Goal: Navigation & Orientation: Understand site structure

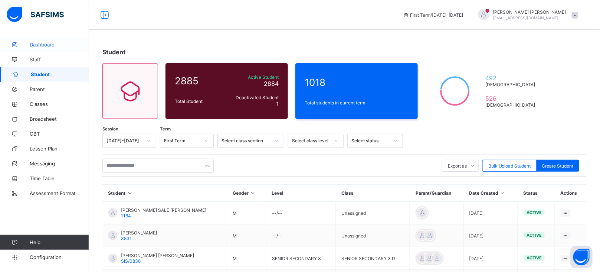
click at [41, 43] on span "Dashboard" at bounding box center [59, 45] width 59 height 6
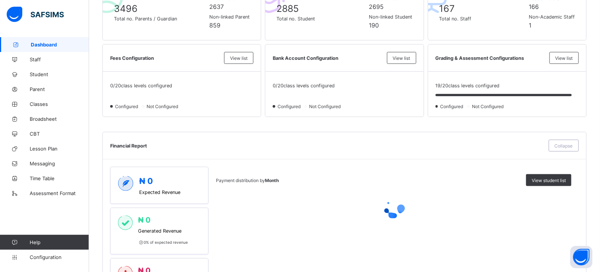
scroll to position [199, 0]
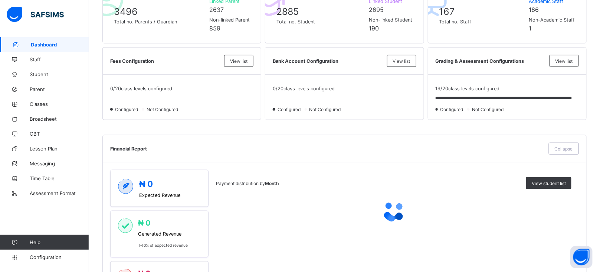
click at [570, 18] on span "Non-Academic Staff" at bounding box center [552, 20] width 46 height 6
click at [571, 20] on span "Non-Academic Staff" at bounding box center [552, 20] width 46 height 6
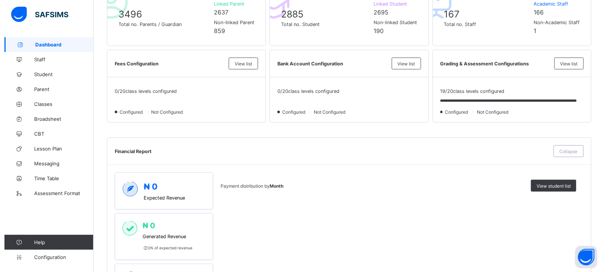
scroll to position [197, 0]
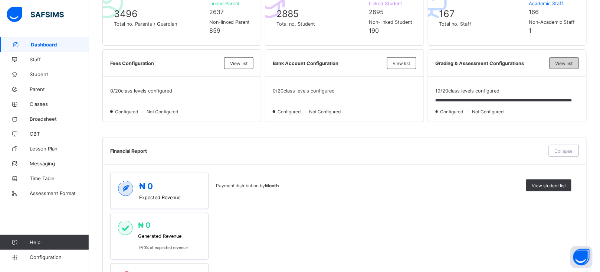
click at [571, 59] on div "View list" at bounding box center [564, 63] width 29 height 12
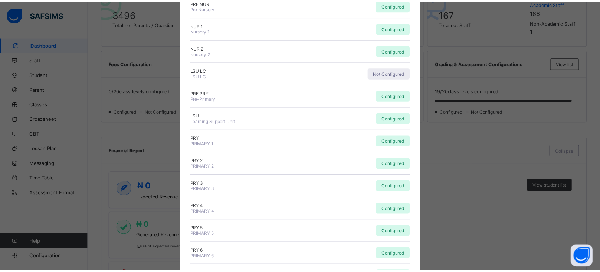
scroll to position [0, 0]
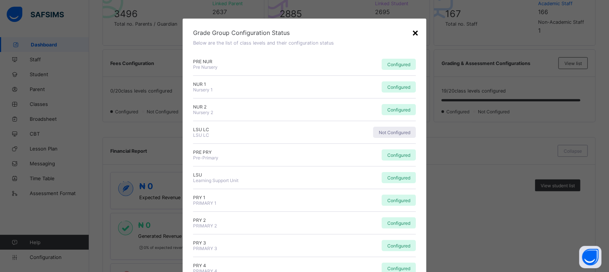
click at [413, 32] on div "×" at bounding box center [414, 32] width 7 height 13
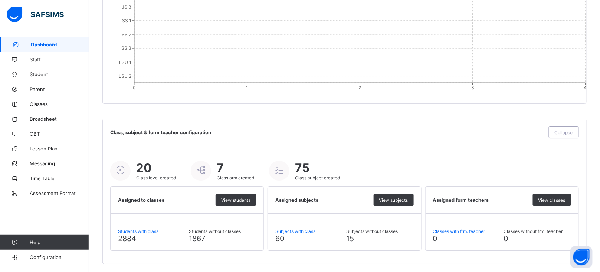
scroll to position [777, 0]
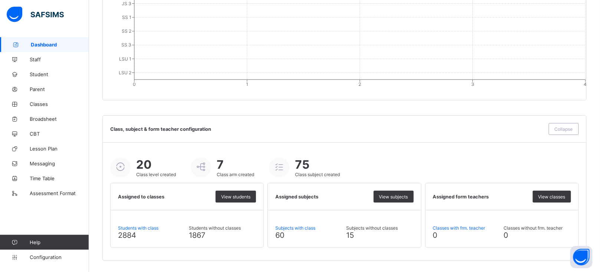
click at [34, 51] on link "Dashboard" at bounding box center [44, 44] width 89 height 15
click at [37, 59] on span "Staff" at bounding box center [59, 59] width 59 height 6
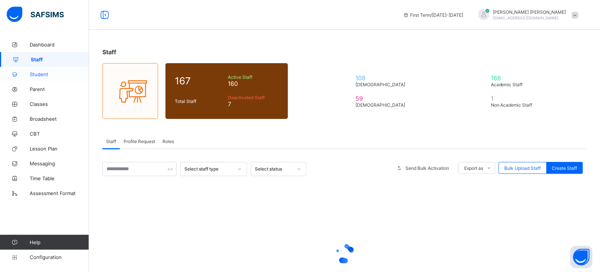
click at [40, 74] on span "Student" at bounding box center [59, 74] width 59 height 6
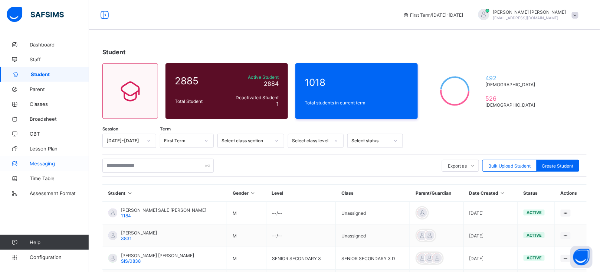
click at [44, 158] on link "Messaging" at bounding box center [44, 163] width 89 height 15
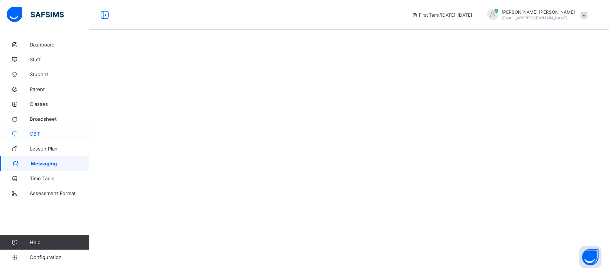
click at [39, 132] on span "CBT" at bounding box center [59, 134] width 59 height 6
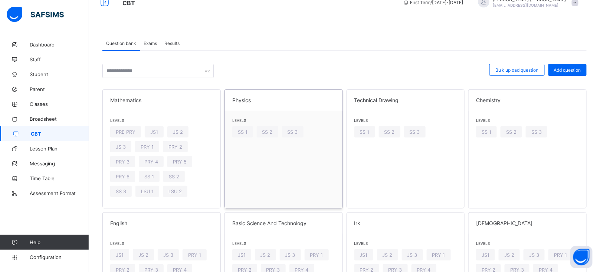
scroll to position [17, 0]
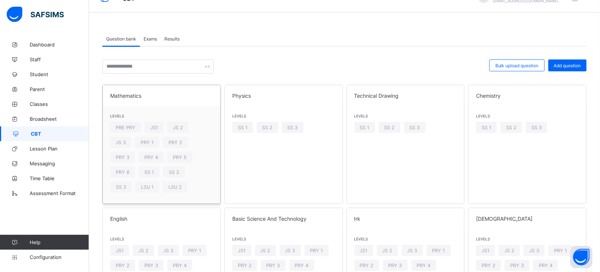
click at [173, 96] on span "Mathematics" at bounding box center [161, 95] width 103 height 6
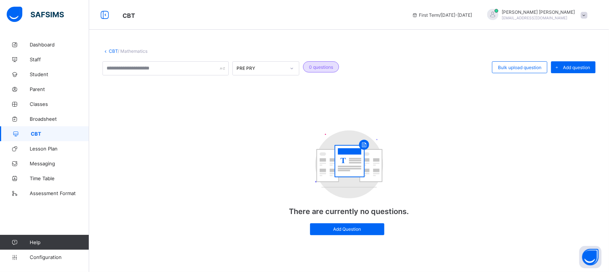
click at [279, 67] on div "PRE PRY" at bounding box center [260, 69] width 49 height 6
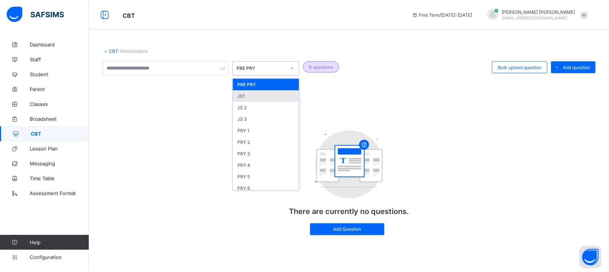
click at [250, 95] on div "JS1" at bounding box center [266, 96] width 66 height 12
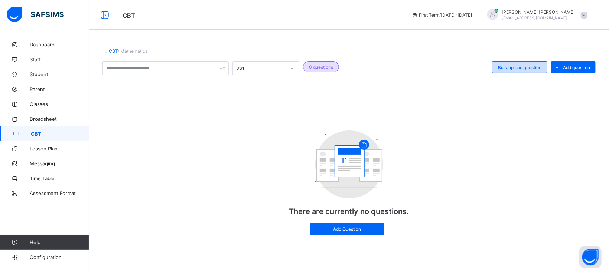
click at [527, 70] on div "Bulk upload question" at bounding box center [519, 67] width 55 height 12
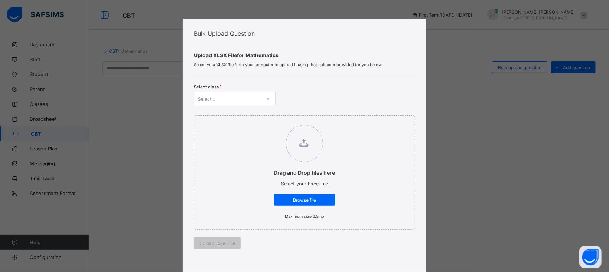
click at [243, 95] on div "Select..." at bounding box center [227, 99] width 67 height 10
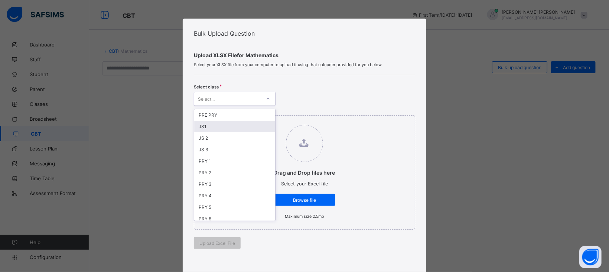
click at [208, 125] on div "JS1" at bounding box center [234, 127] width 81 height 12
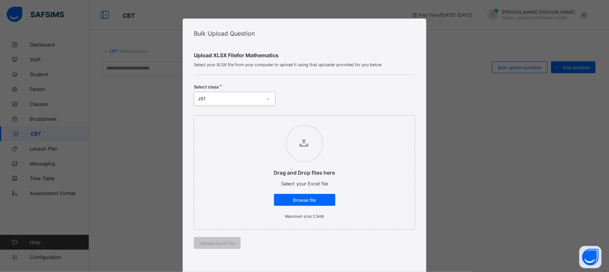
click at [452, 59] on div "Bulk Upload Question Upload XLSX File for Mathematics Select your XLSX file fro…" at bounding box center [304, 136] width 609 height 272
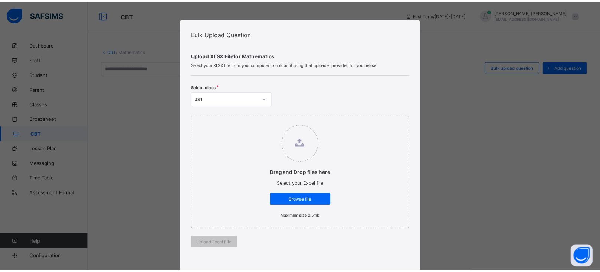
scroll to position [220, 0]
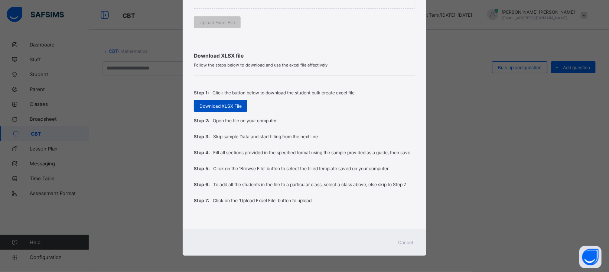
click at [228, 105] on span "Download XLSX File" at bounding box center [220, 106] width 42 height 6
click at [401, 239] on span "Cancel" at bounding box center [405, 242] width 15 height 6
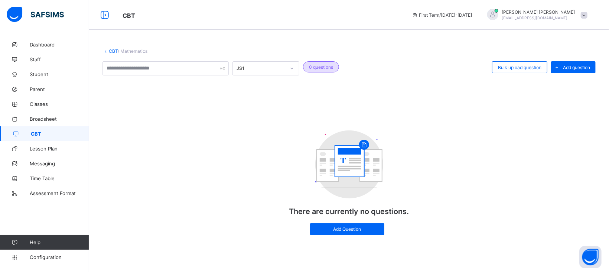
click at [114, 48] on link "CBT" at bounding box center [113, 51] width 9 height 6
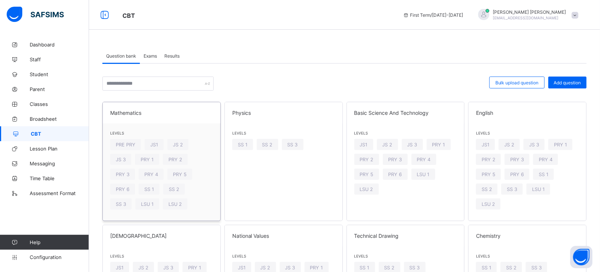
click at [161, 132] on span "Levels" at bounding box center [161, 133] width 103 height 4
click at [150, 55] on span "Exams" at bounding box center [150, 56] width 13 height 6
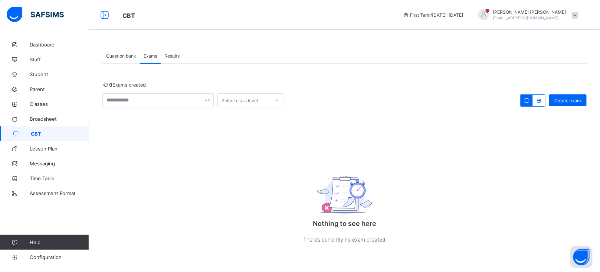
click at [168, 55] on span "Results" at bounding box center [171, 56] width 15 height 6
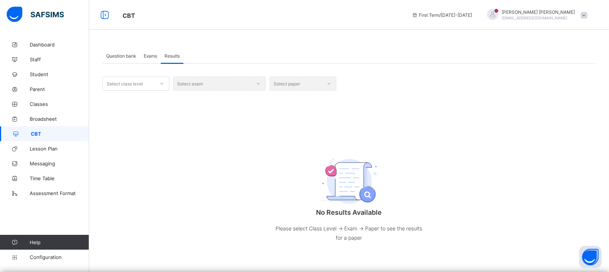
click at [154, 55] on span "Exams" at bounding box center [150, 56] width 13 height 6
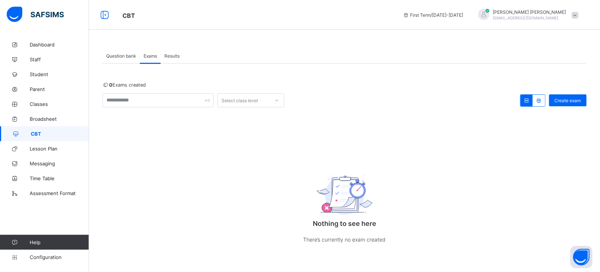
click at [134, 56] on span "Question bank" at bounding box center [121, 56] width 30 height 6
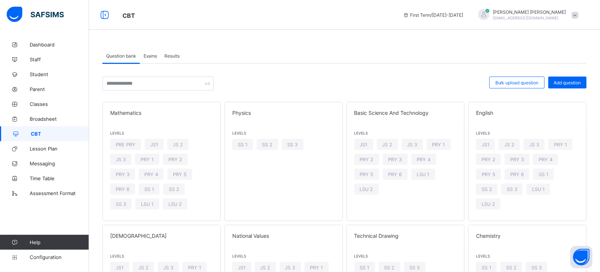
click at [152, 54] on span "Exams" at bounding box center [150, 56] width 13 height 6
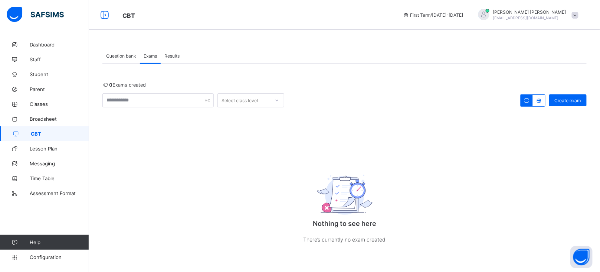
click at [128, 53] on span "Question bank" at bounding box center [121, 56] width 30 height 6
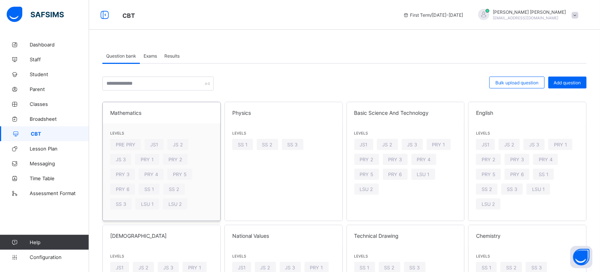
click at [196, 139] on div "Levels PRE PRY JS1 JS 2 JS 3 PRY 1 PRY 2 PRY 3 PRY 4 PRY 5 PRY 6 SS 1 SS 2 SS 3…" at bounding box center [162, 171] width 118 height 97
click at [150, 55] on span "Exams" at bounding box center [150, 56] width 13 height 6
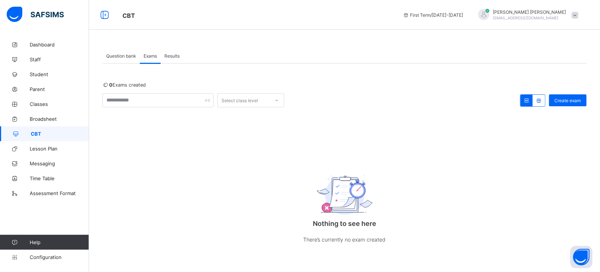
click at [178, 55] on span "Results" at bounding box center [171, 56] width 15 height 6
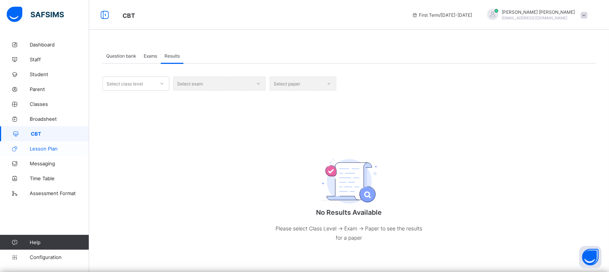
click at [39, 143] on link "Lesson Plan" at bounding box center [44, 148] width 89 height 15
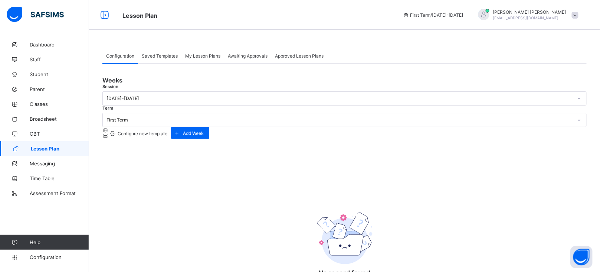
click at [167, 131] on span "Configure new template" at bounding box center [142, 134] width 51 height 6
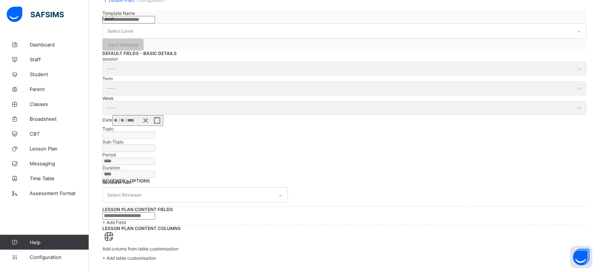
scroll to position [342, 0]
click at [335, 255] on div "+ Add table customisation" at bounding box center [344, 258] width 484 height 6
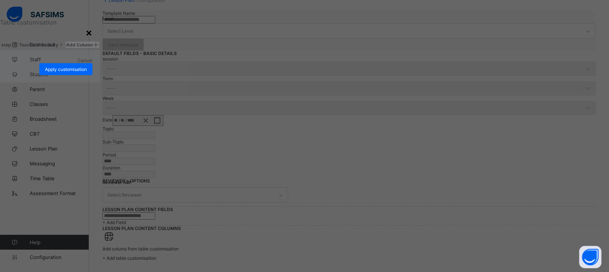
click at [92, 39] on div "×" at bounding box center [88, 32] width 7 height 13
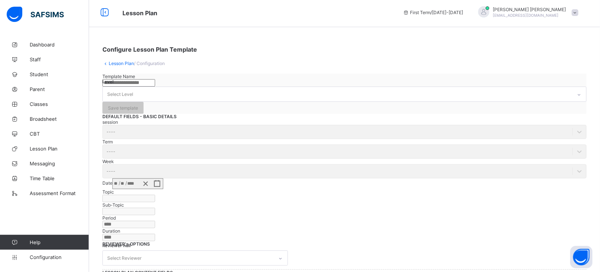
scroll to position [0, 0]
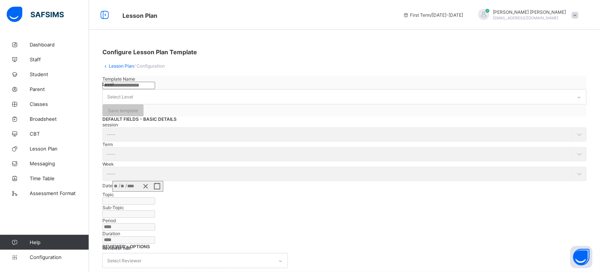
click at [122, 65] on link "Lesson Plan" at bounding box center [121, 66] width 25 height 6
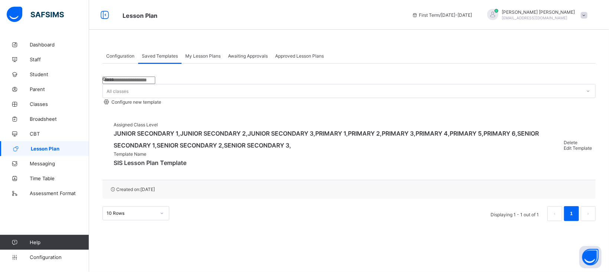
click at [563, 145] on div "Delete" at bounding box center [577, 143] width 28 height 6
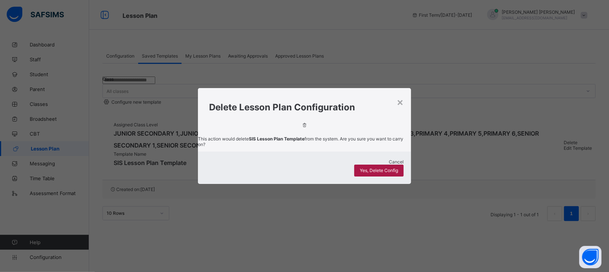
click at [390, 176] on div "Yes, Delete Config" at bounding box center [378, 170] width 49 height 12
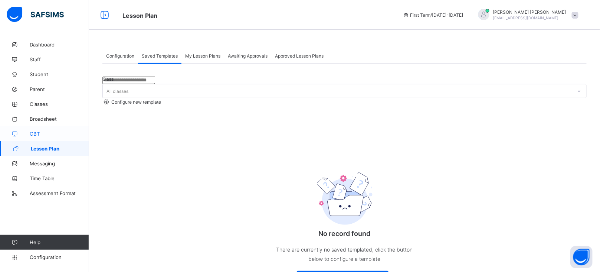
click at [37, 137] on link "CBT" at bounding box center [44, 133] width 89 height 15
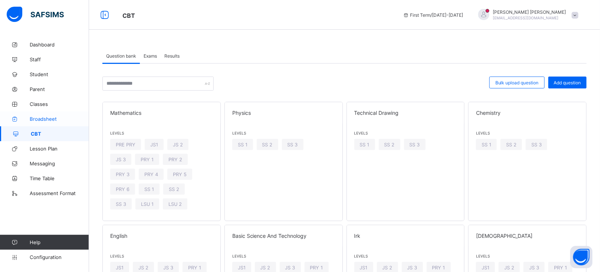
click at [43, 116] on span "Broadsheet" at bounding box center [59, 119] width 59 height 6
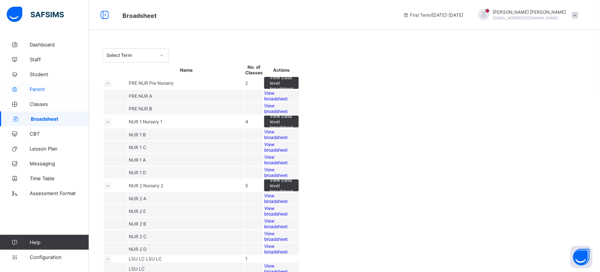
click at [37, 86] on span "Parent" at bounding box center [59, 89] width 59 height 6
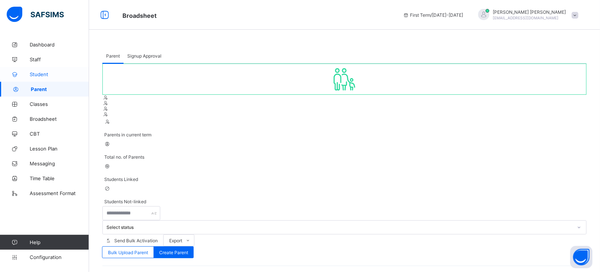
click at [41, 73] on span "Student" at bounding box center [59, 74] width 59 height 6
